Goal: Transaction & Acquisition: Purchase product/service

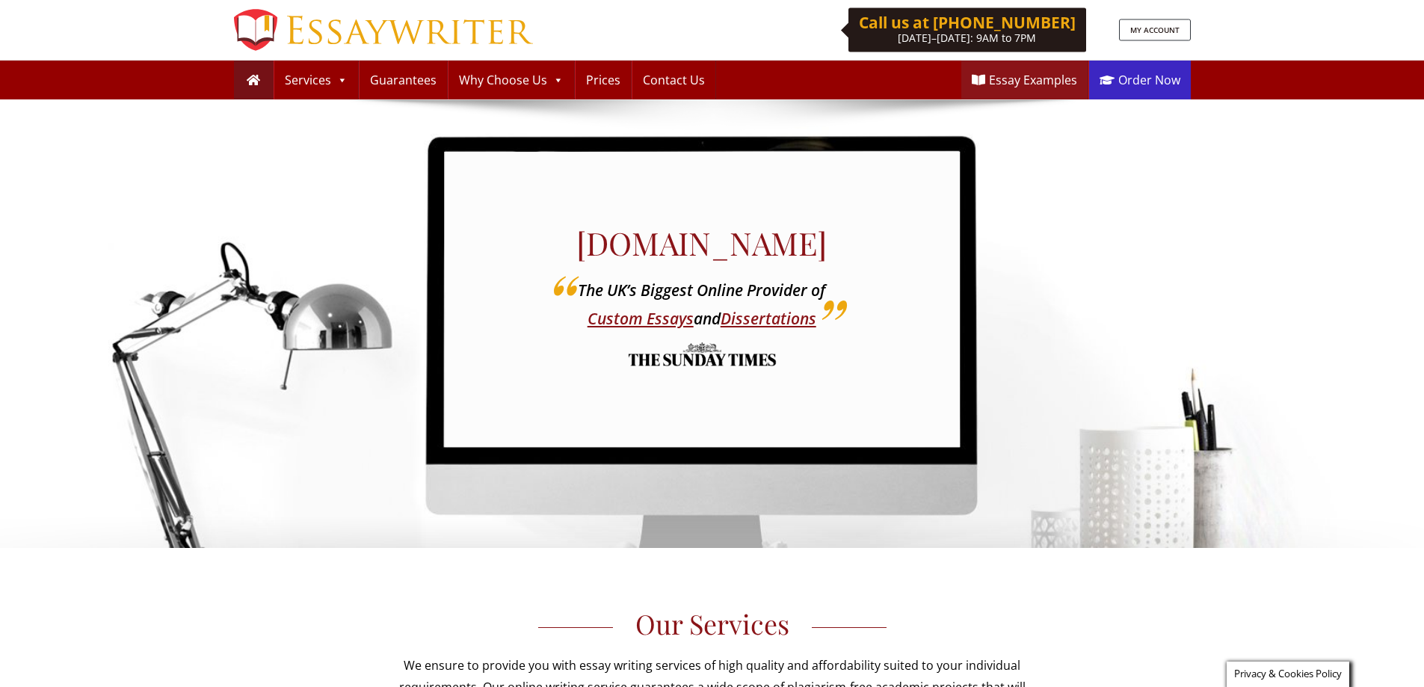
click at [1124, 84] on link "Order Now" at bounding box center [1140, 80] width 102 height 39
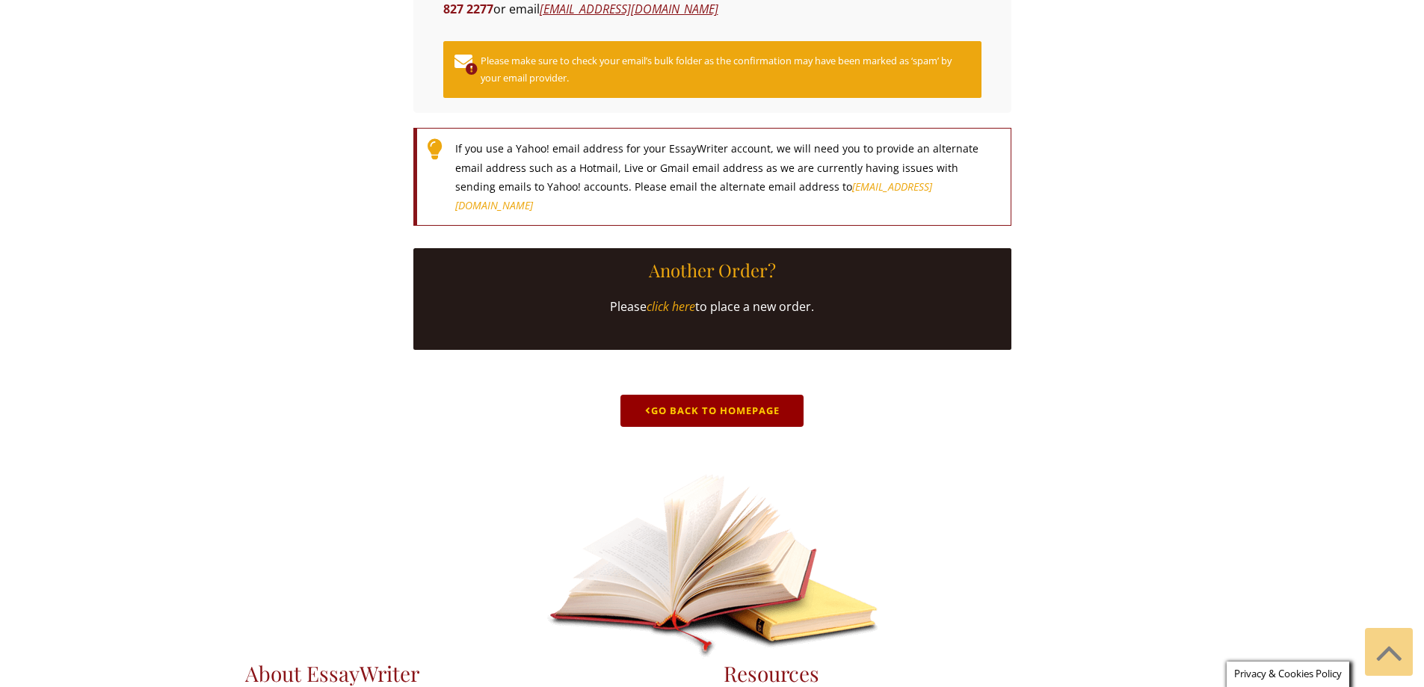
scroll to position [598, 0]
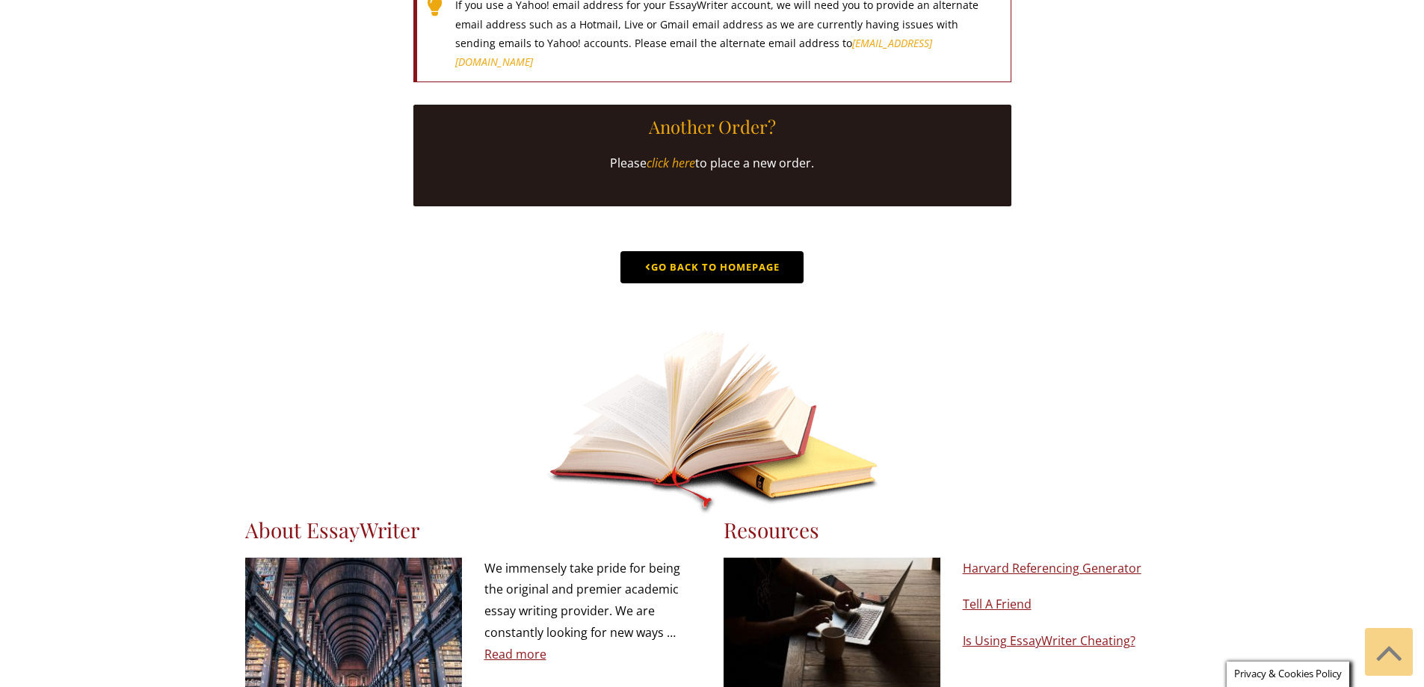
click at [724, 283] on link "Go Back to Homepage" at bounding box center [711, 267] width 183 height 32
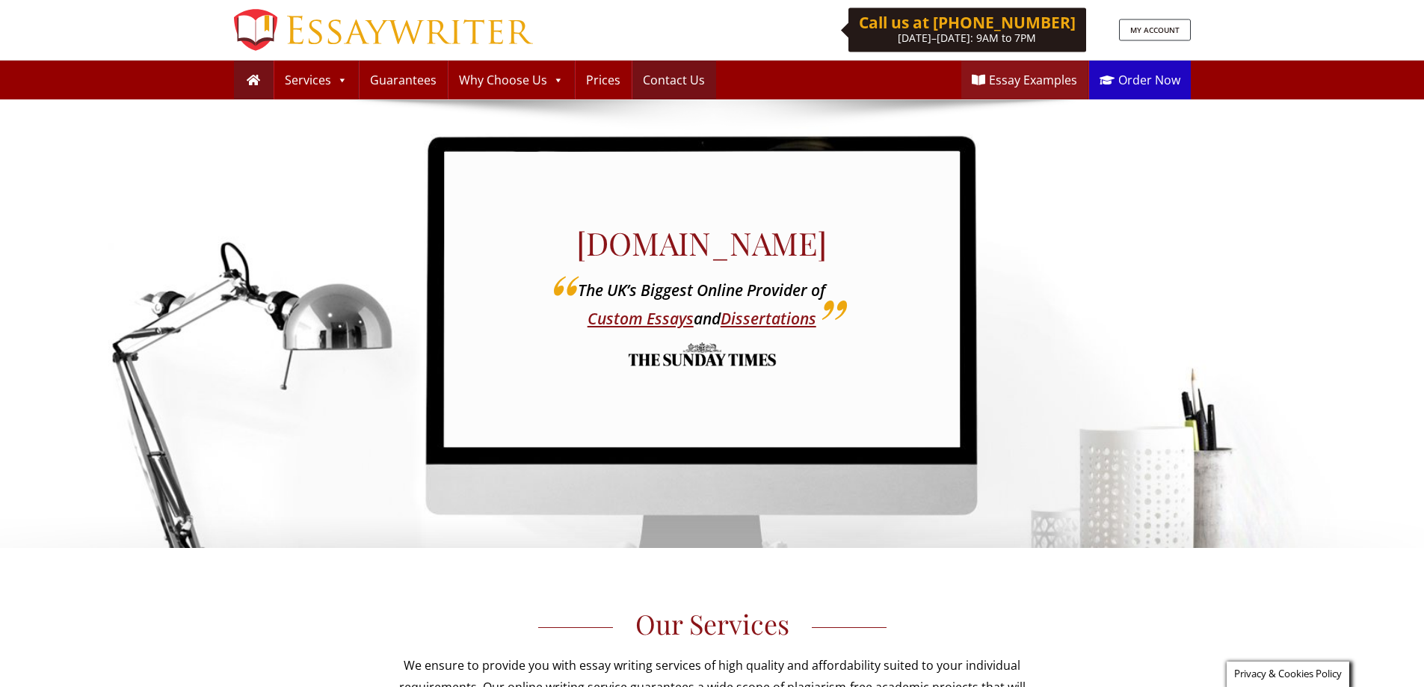
click at [650, 92] on link "Contact Us" at bounding box center [673, 80] width 83 height 39
